Goal: Task Accomplishment & Management: Complete application form

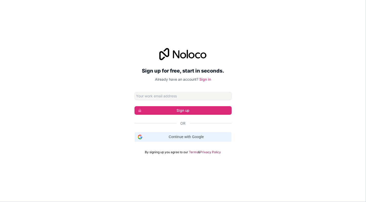
click at [190, 137] on span "Continue with Google" at bounding box center [186, 137] width 84 height 5
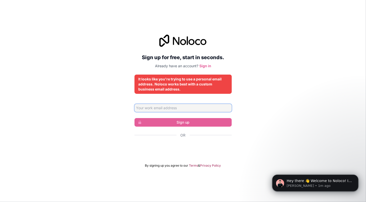
click at [177, 109] on input "Email address" at bounding box center [183, 108] width 97 height 8
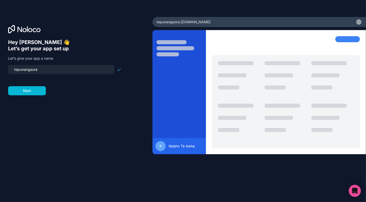
drag, startPoint x: 45, startPoint y: 70, endPoint x: -13, endPoint y: 70, distance: 58.3
click at [0, 70] on html "Hey [PERSON_NAME] 👋 Let’s get your app set up Let’s give your app a name tepuna…" at bounding box center [183, 101] width 366 height 202
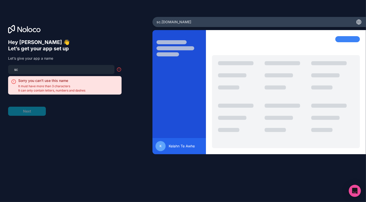
type input "s"
type input "c"
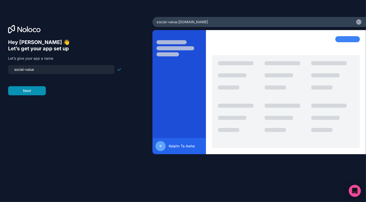
type input "social-value"
click at [33, 93] on button "Next" at bounding box center [27, 90] width 38 height 9
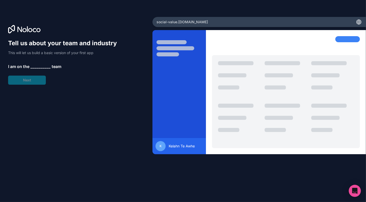
click at [39, 66] on span "__________" at bounding box center [40, 67] width 20 height 6
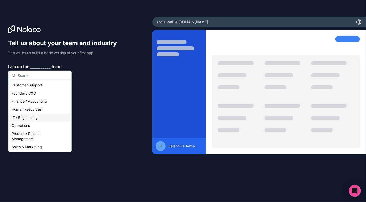
click at [29, 118] on div "IT / Engineering" at bounding box center [40, 118] width 61 height 8
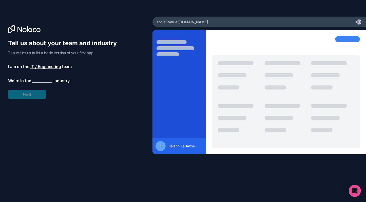
click at [40, 79] on span "__________" at bounding box center [42, 81] width 20 height 6
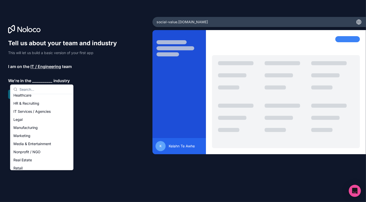
scroll to position [104, 0]
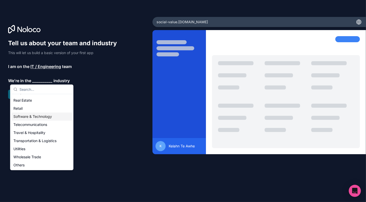
click at [37, 115] on div "Software & Technology" at bounding box center [41, 117] width 61 height 8
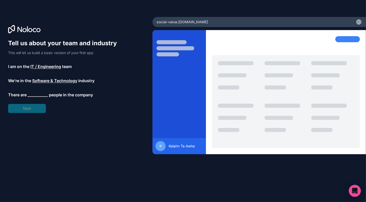
click at [41, 95] on span "__________" at bounding box center [38, 95] width 20 height 6
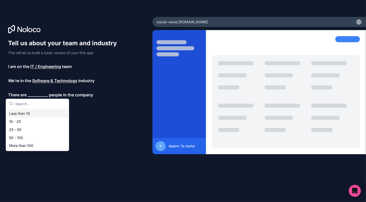
click at [29, 114] on div "Less than 10" at bounding box center [37, 114] width 61 height 8
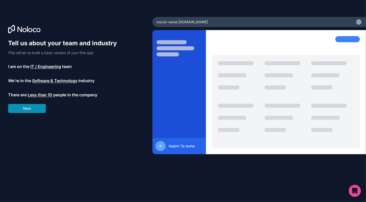
click at [23, 107] on button "Next" at bounding box center [27, 108] width 38 height 9
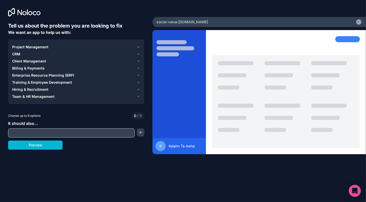
click at [43, 45] on span "Project Management" at bounding box center [30, 47] width 36 height 5
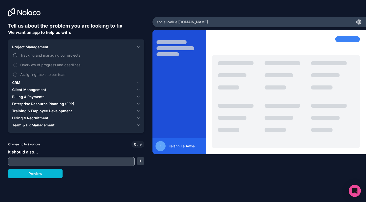
click at [28, 55] on span "Tracking and managing our projects" at bounding box center [79, 55] width 119 height 5
click at [17, 55] on button "Tracking and managing our projects" at bounding box center [15, 55] width 4 height 4
click at [28, 55] on span "Tracking and managing our projects" at bounding box center [79, 55] width 119 height 5
click at [17, 55] on button "Tracking and managing our projects" at bounding box center [15, 55] width 4 height 4
click at [28, 55] on span "Tracking and managing our projects" at bounding box center [79, 55] width 119 height 5
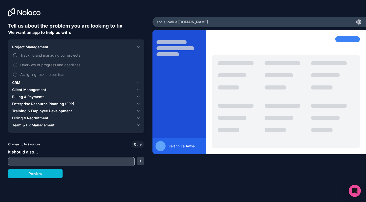
click at [17, 55] on button "Tracking and managing our projects" at bounding box center [15, 55] width 4 height 4
click at [28, 55] on span "Tracking and managing our projects" at bounding box center [79, 55] width 119 height 5
click at [17, 55] on button "Tracking and managing our projects" at bounding box center [15, 55] width 4 height 4
click at [138, 79] on button "CRM" at bounding box center [76, 82] width 128 height 7
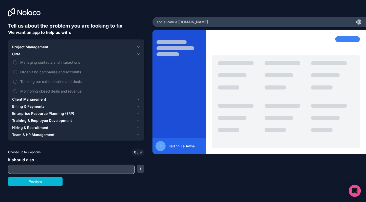
click at [81, 112] on div "Enterprise Resource Planning (ERP)" at bounding box center [73, 113] width 122 height 5
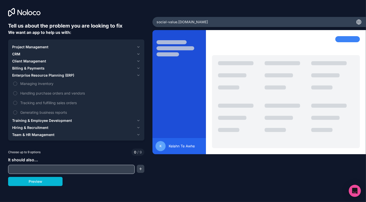
click at [78, 118] on div "Training & Employee Development" at bounding box center [73, 120] width 122 height 5
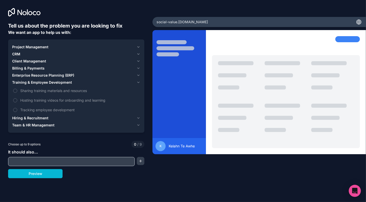
click at [75, 121] on button "Hiring & Recruitment" at bounding box center [76, 118] width 128 height 7
